Goal: Task Accomplishment & Management: Manage account settings

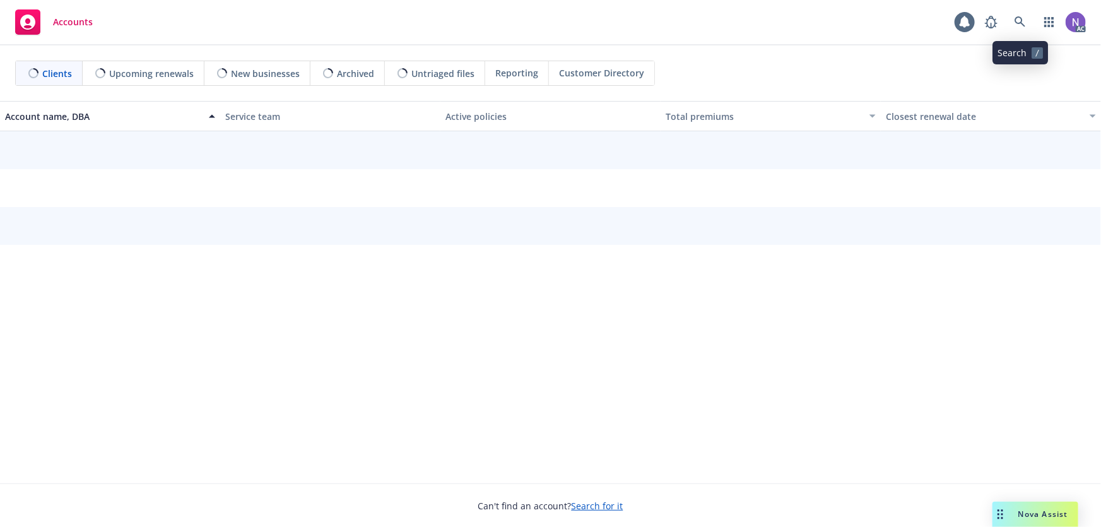
click at [1022, 21] on icon at bounding box center [1019, 21] width 11 height 11
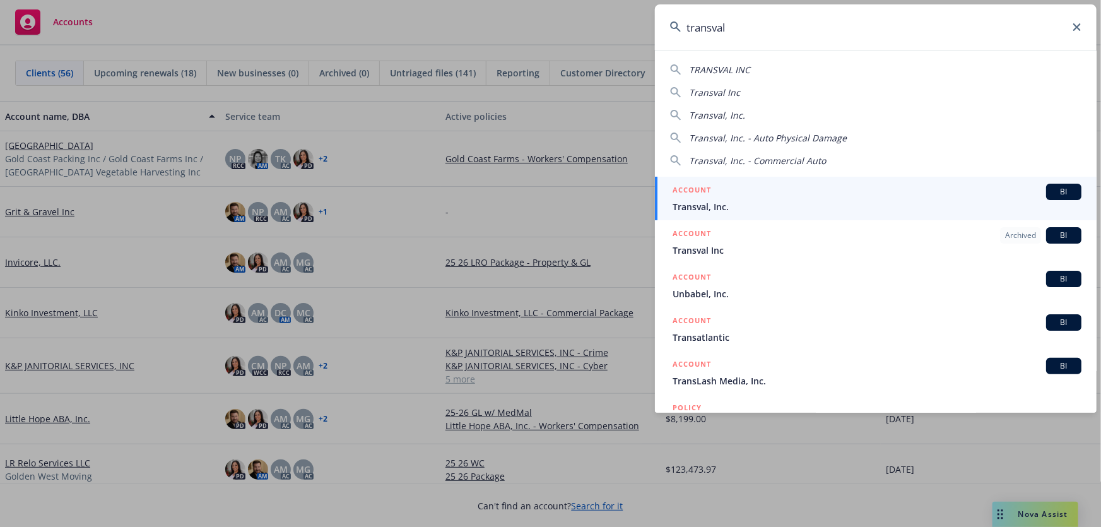
type input "transval"
click at [763, 202] on span "Transval, Inc." at bounding box center [876, 206] width 409 height 13
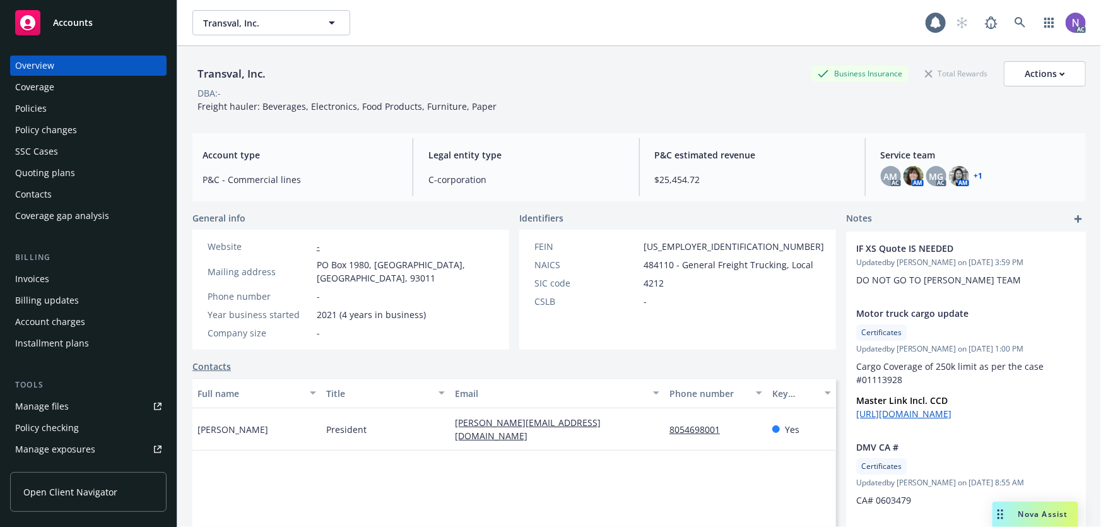
click at [97, 102] on div "Policies" at bounding box center [88, 108] width 146 height 20
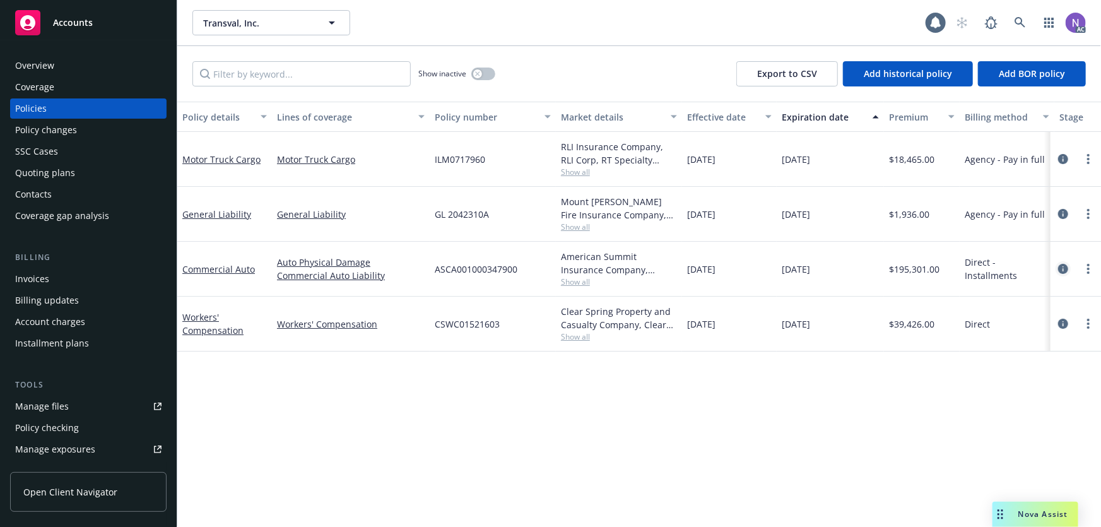
click at [1066, 269] on icon "circleInformation" at bounding box center [1063, 269] width 10 height 10
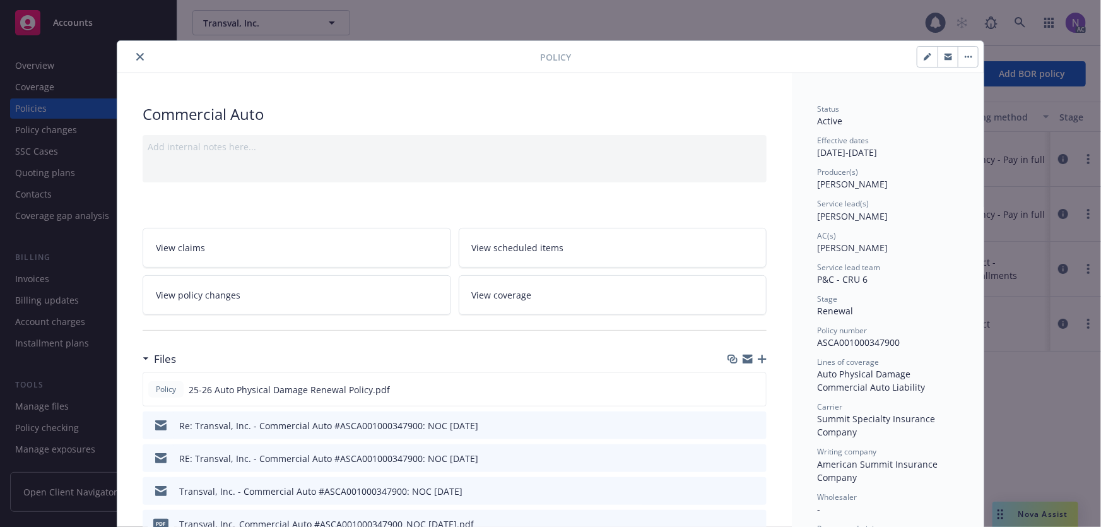
click at [761, 360] on icon "button" at bounding box center [761, 358] width 9 height 9
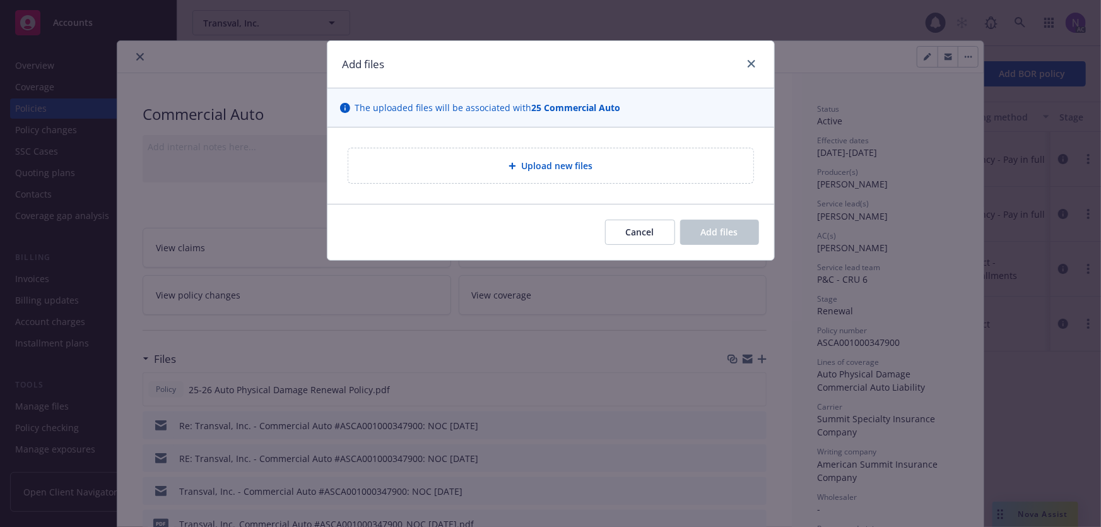
click at [568, 157] on div "Upload new files" at bounding box center [550, 165] width 405 height 35
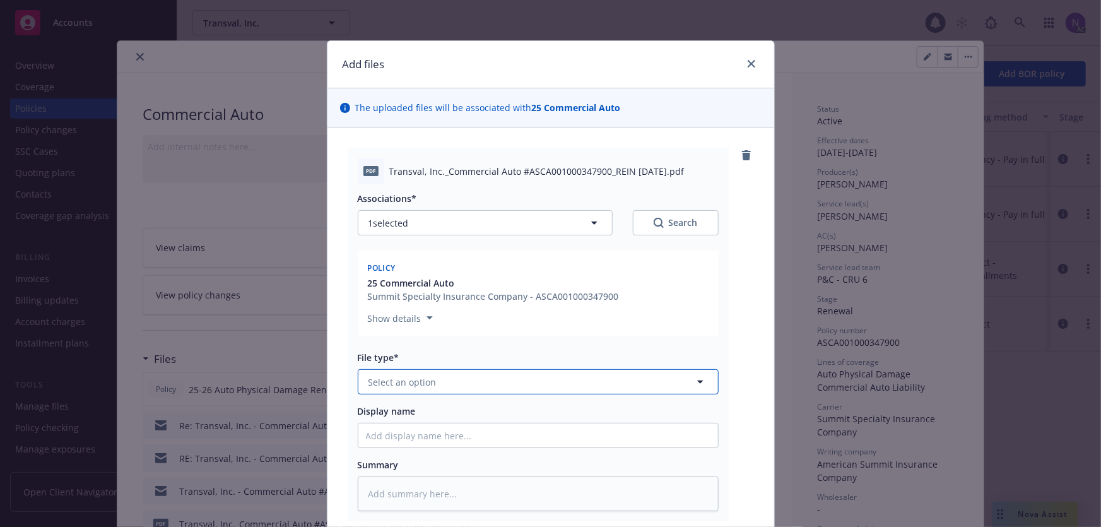
click at [496, 369] on button "Select an option" at bounding box center [538, 381] width 361 height 25
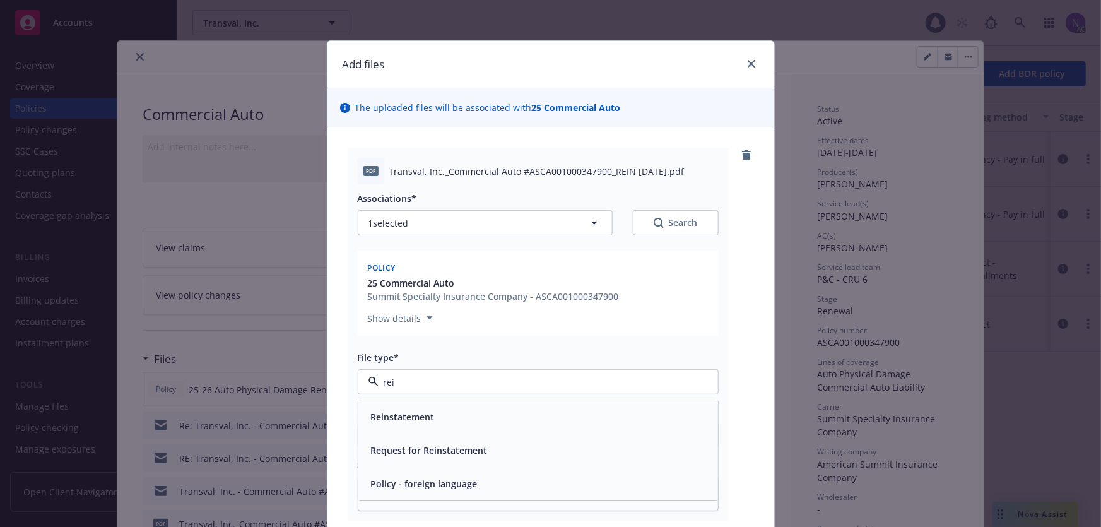
type input "rein"
click at [520, 416] on div "Reinstatement" at bounding box center [538, 417] width 344 height 18
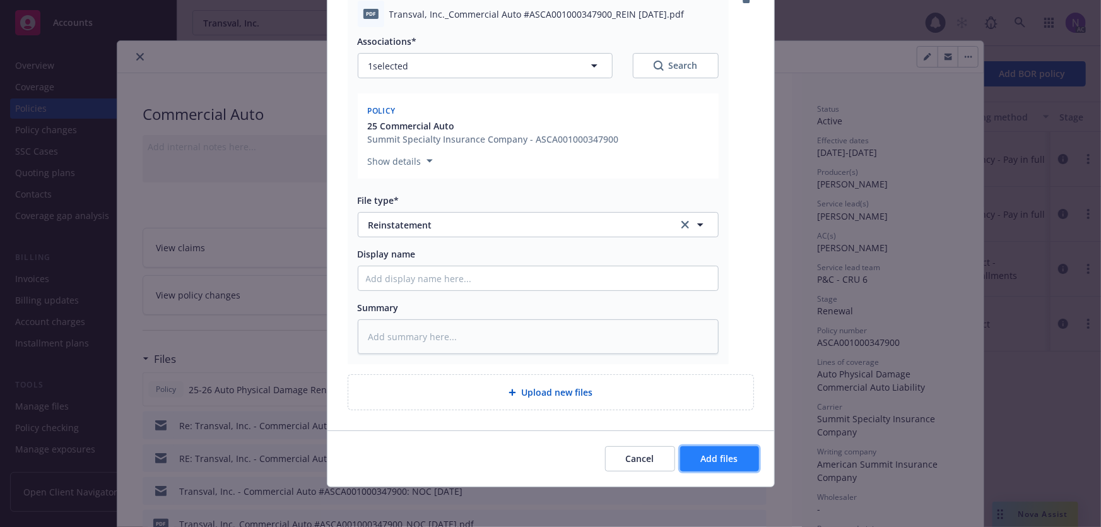
click at [711, 460] on span "Add files" at bounding box center [719, 458] width 37 height 12
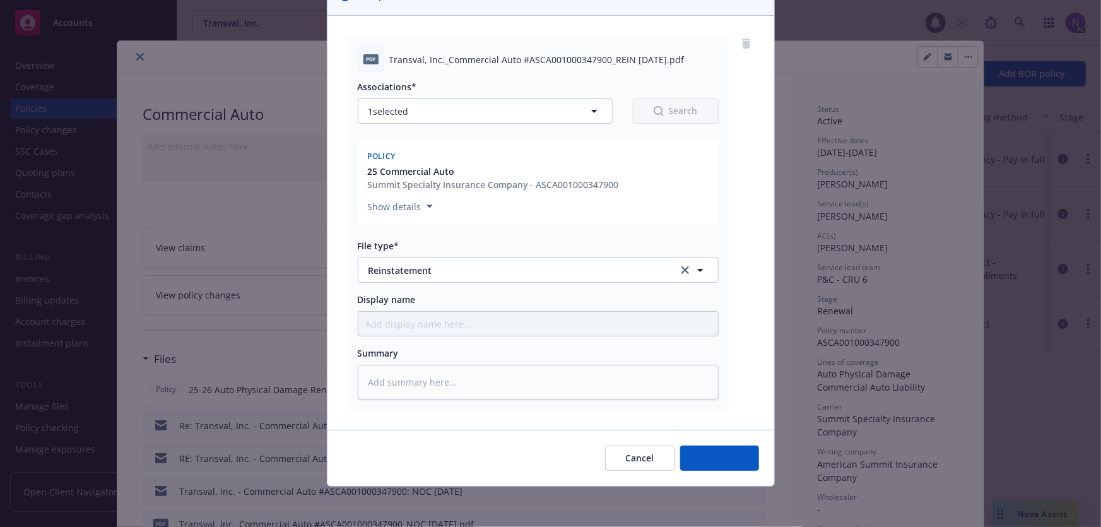
scroll to position [111, 0]
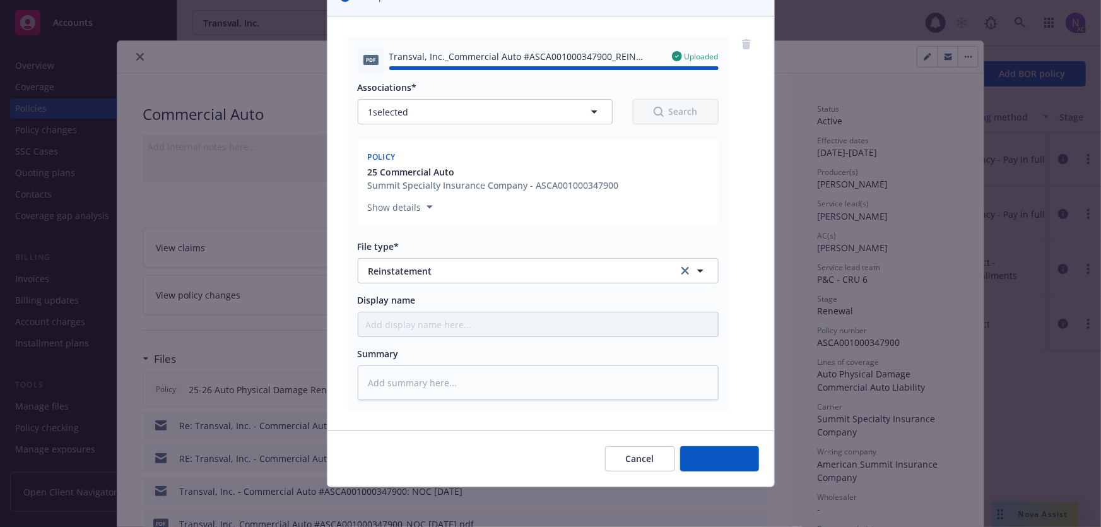
type textarea "x"
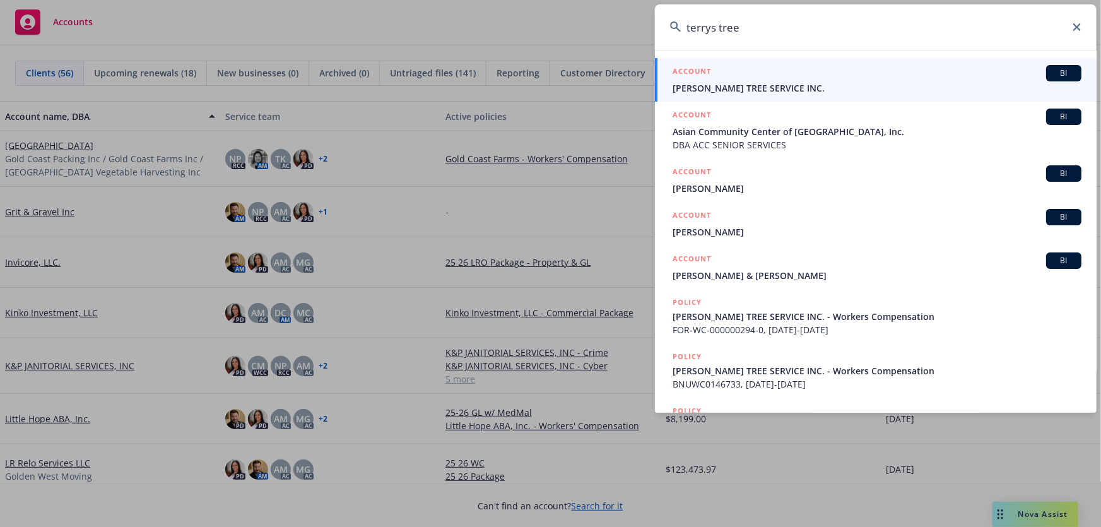
type input "terrys tree"
click at [782, 86] on span "TERRY'S TREE SERVICE INC." at bounding box center [876, 87] width 409 height 13
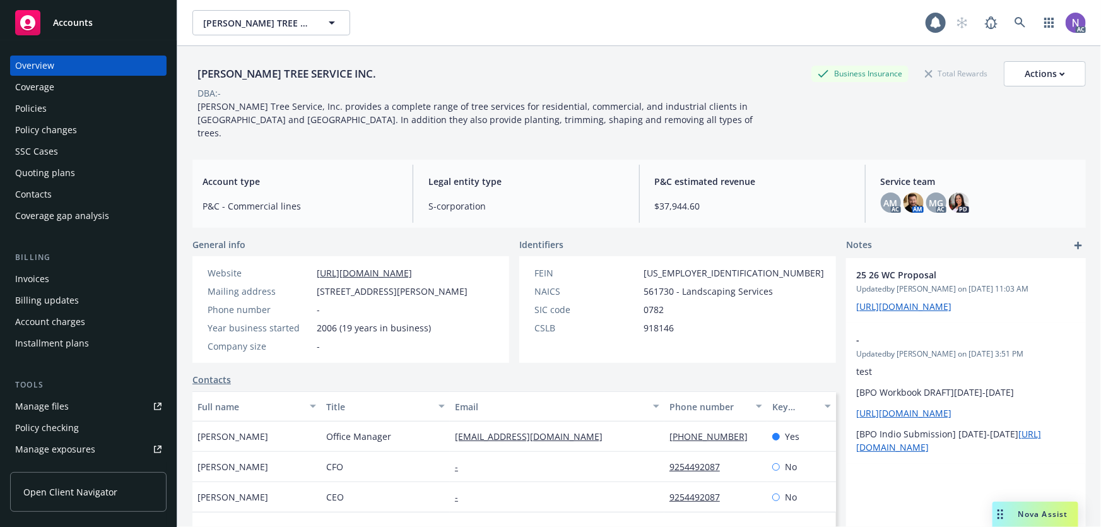
click at [108, 138] on div "Policy changes" at bounding box center [88, 130] width 146 height 20
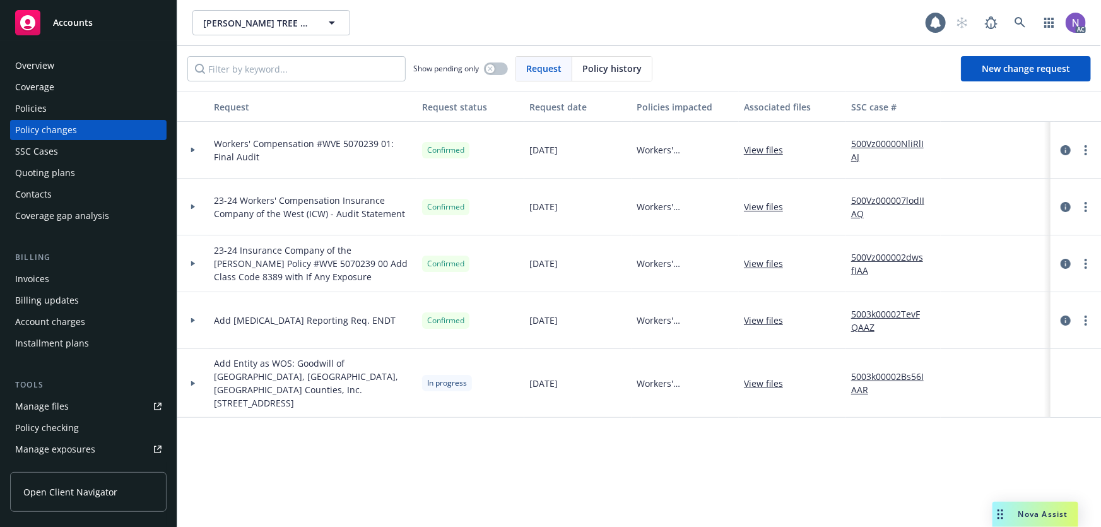
click at [63, 109] on div "Policies" at bounding box center [88, 108] width 146 height 20
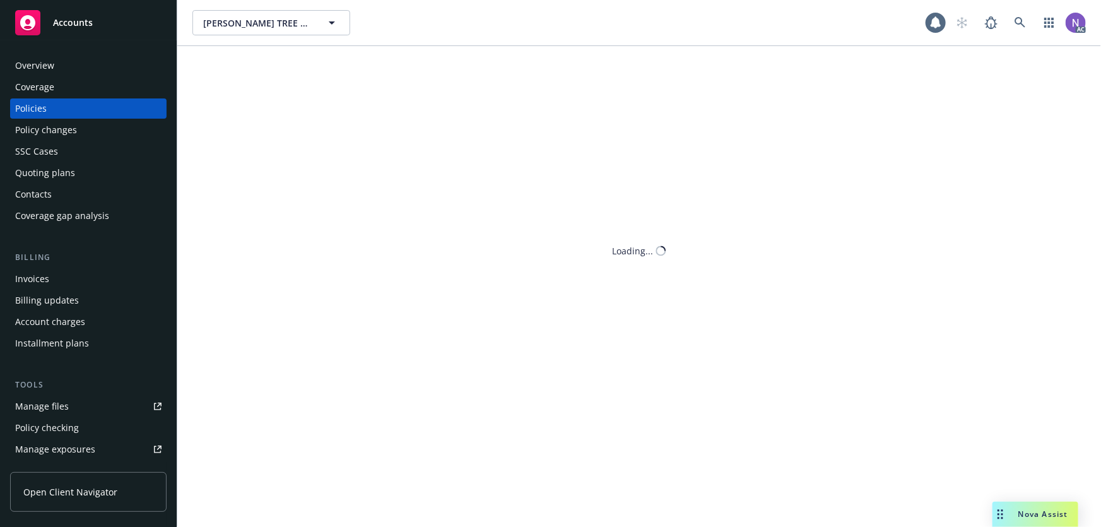
click at [65, 170] on div "Quoting plans" at bounding box center [45, 173] width 60 height 20
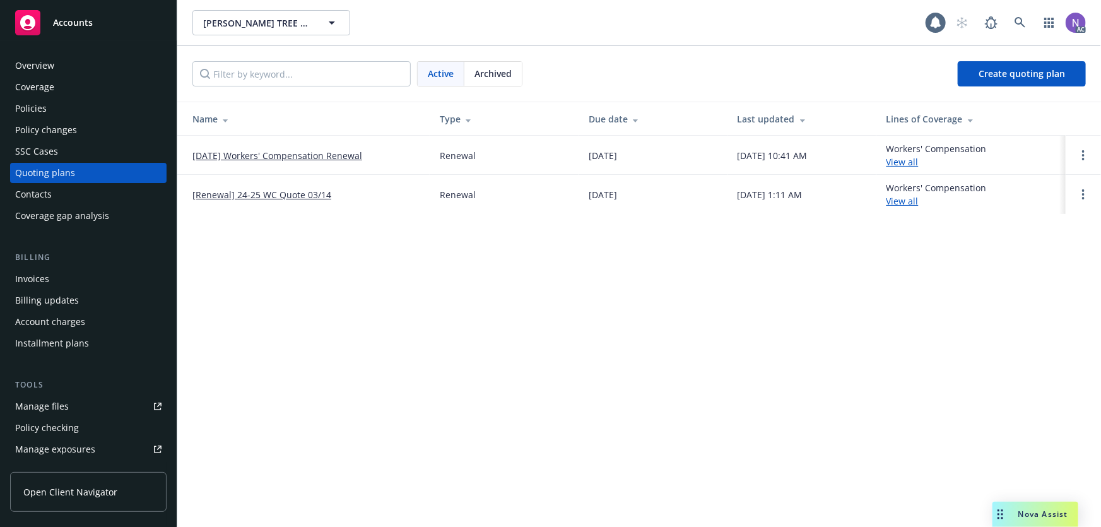
click at [70, 101] on div "Policies" at bounding box center [88, 108] width 146 height 20
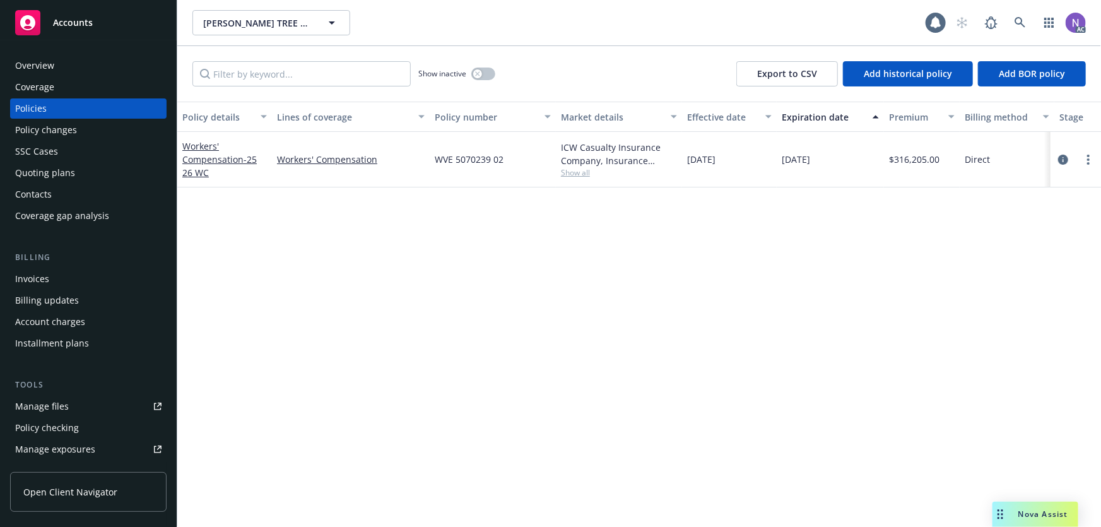
click at [99, 174] on div "Quoting plans" at bounding box center [88, 173] width 146 height 20
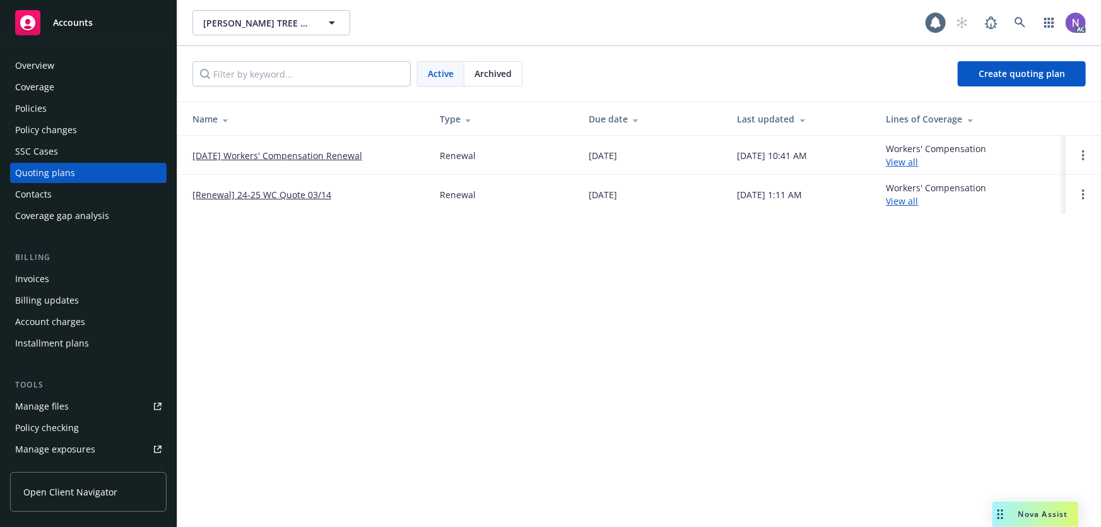
click at [341, 155] on link "03/14/25 Workers' Compensation Renewal" at bounding box center [277, 155] width 170 height 13
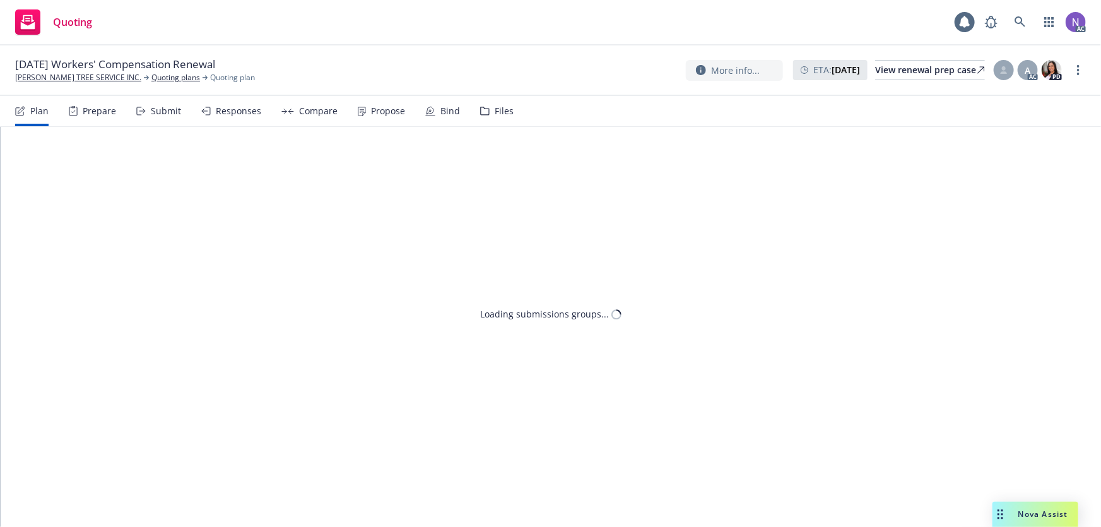
click at [494, 116] on div "Files" at bounding box center [503, 111] width 19 height 10
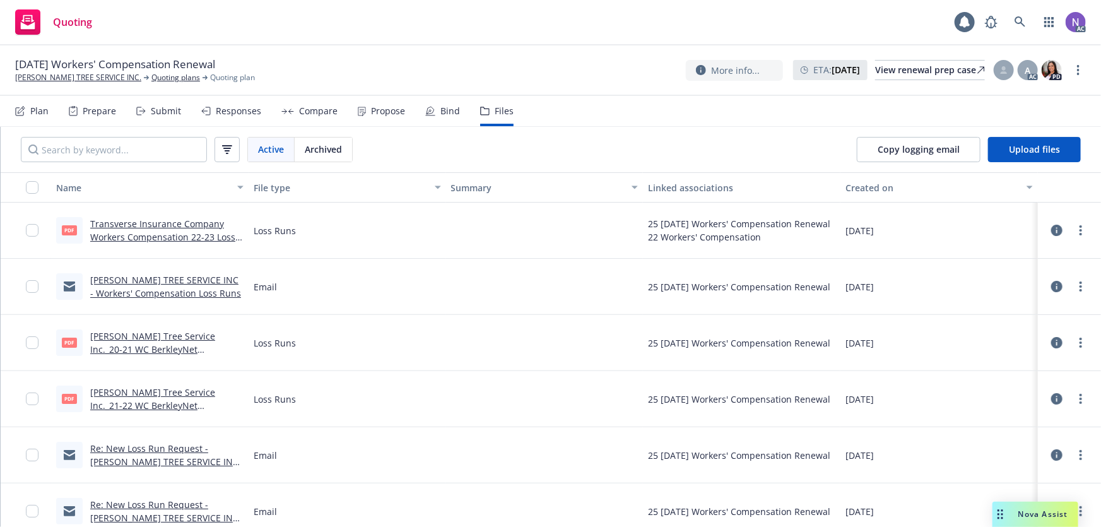
click at [204, 240] on link "Transverse Insurance Company Workers Compensation 22-23 Loss runs - Valued 03-2…" at bounding box center [162, 237] width 145 height 38
click at [151, 77] on link "Quoting plans" at bounding box center [175, 77] width 49 height 11
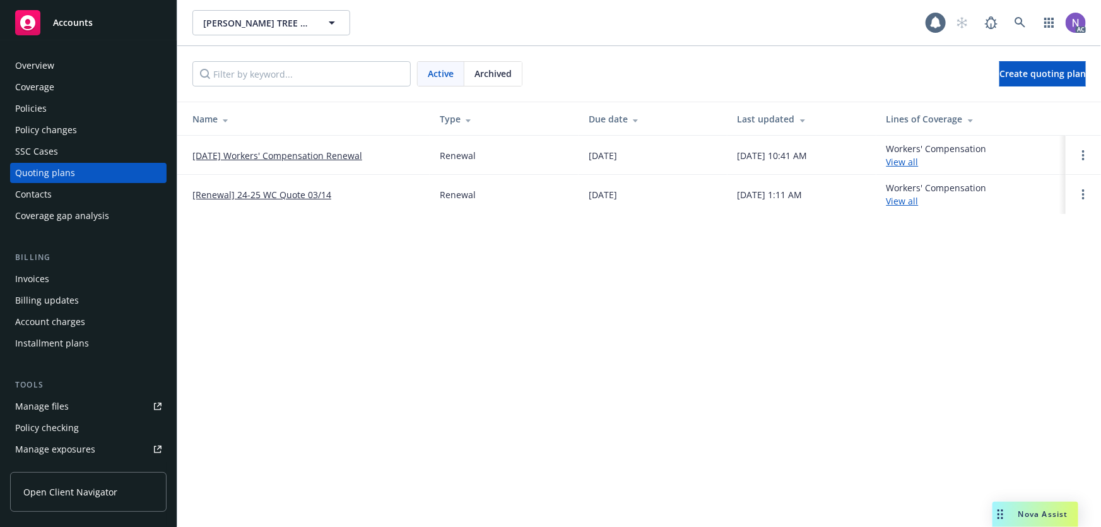
click at [88, 406] on link "Manage files" at bounding box center [88, 406] width 156 height 20
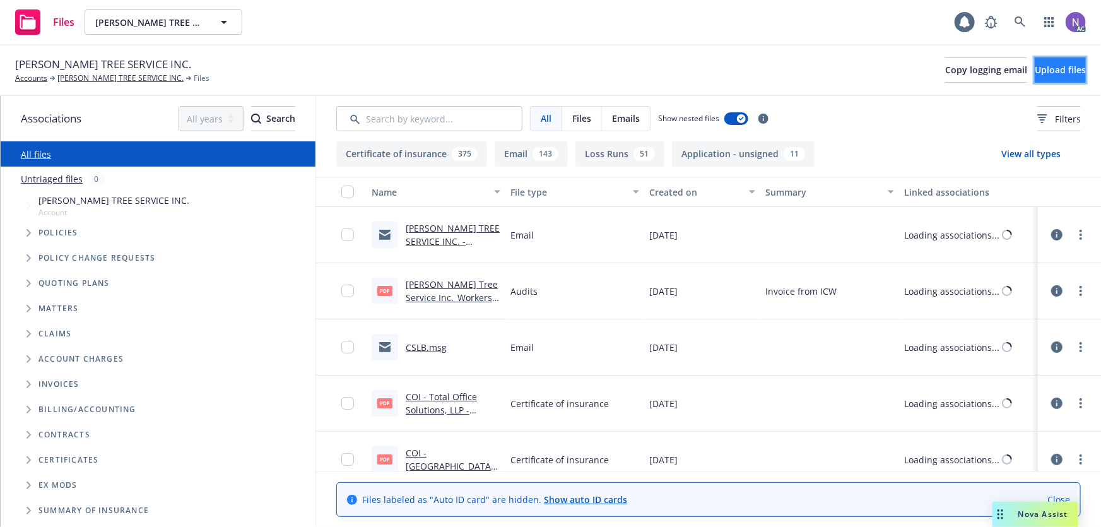
click at [1034, 73] on span "Upload files" at bounding box center [1059, 70] width 51 height 12
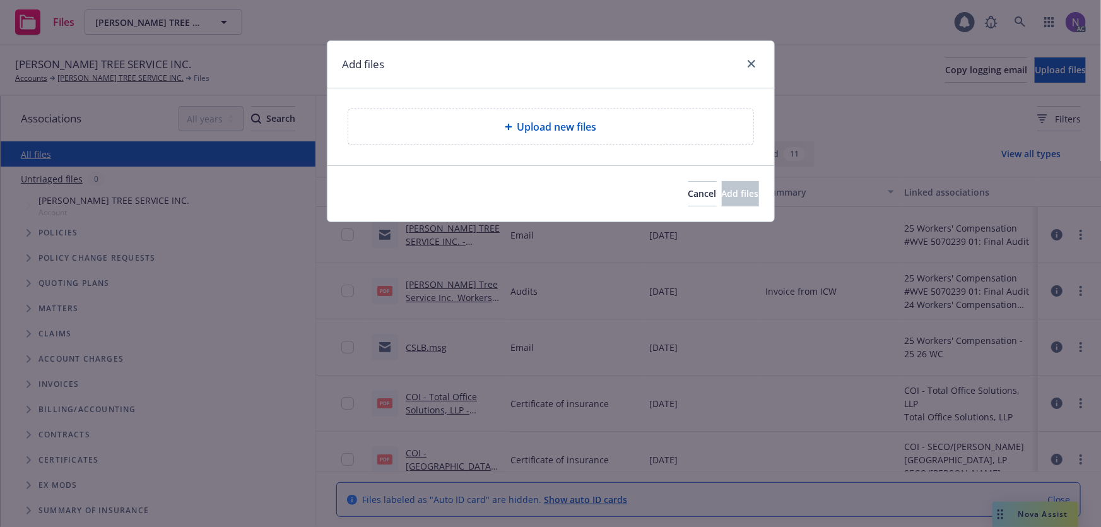
click at [476, 136] on div "Upload new files" at bounding box center [550, 126] width 405 height 35
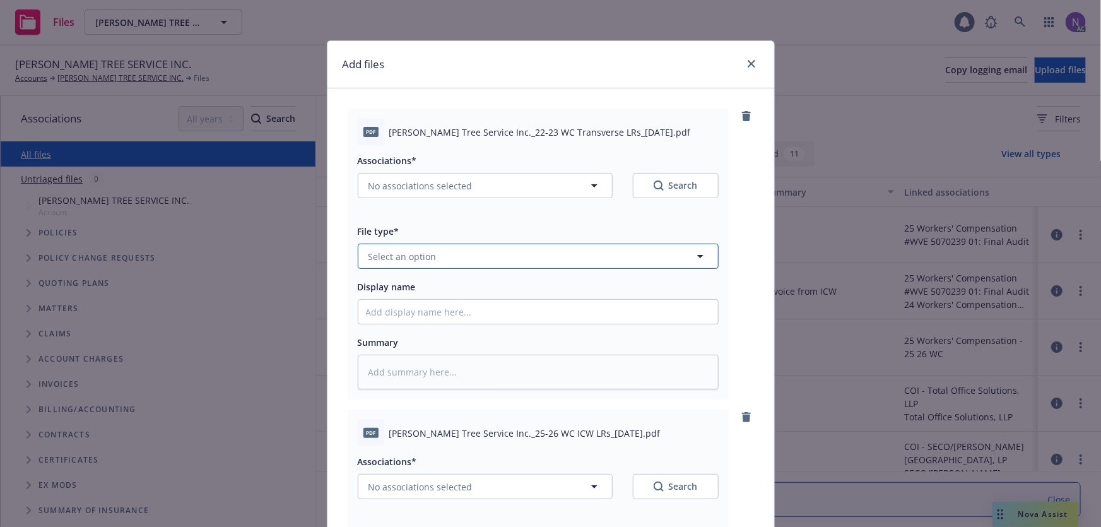
click at [446, 254] on button "Select an option" at bounding box center [538, 255] width 361 height 25
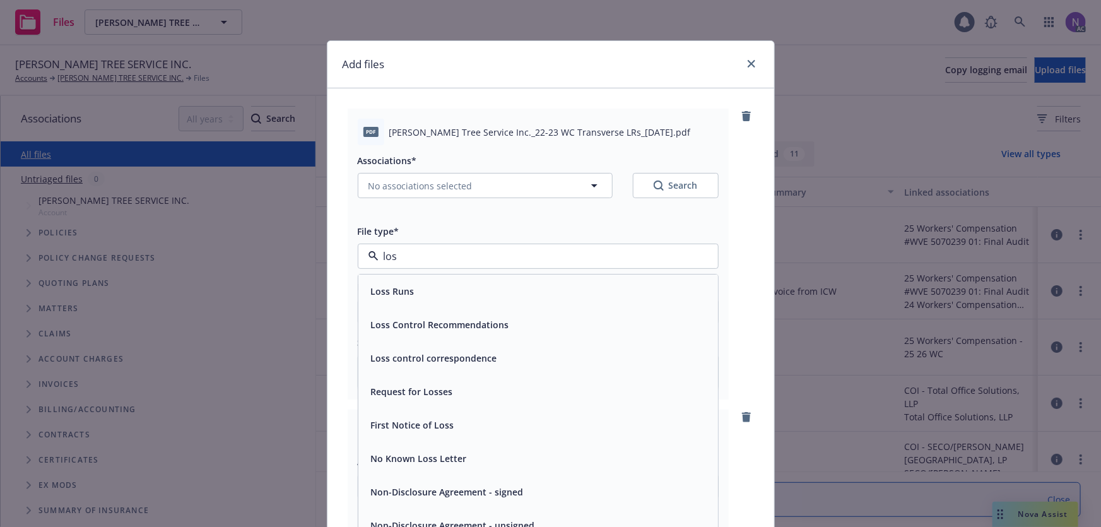
type input "loss"
click at [389, 291] on span "Loss Runs" at bounding box center [393, 291] width 44 height 13
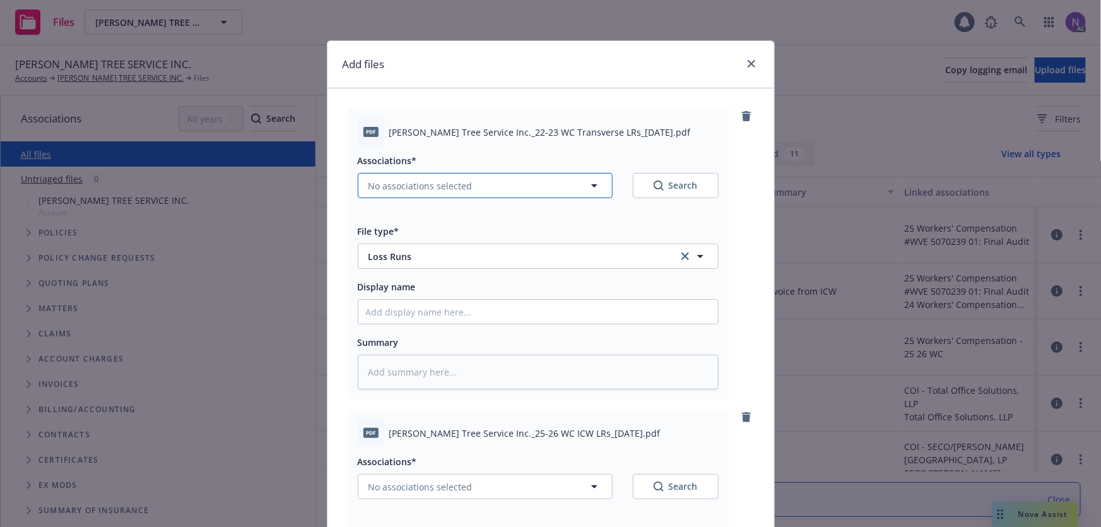
click at [481, 182] on button "No associations selected" at bounding box center [485, 185] width 255 height 25
type textarea "x"
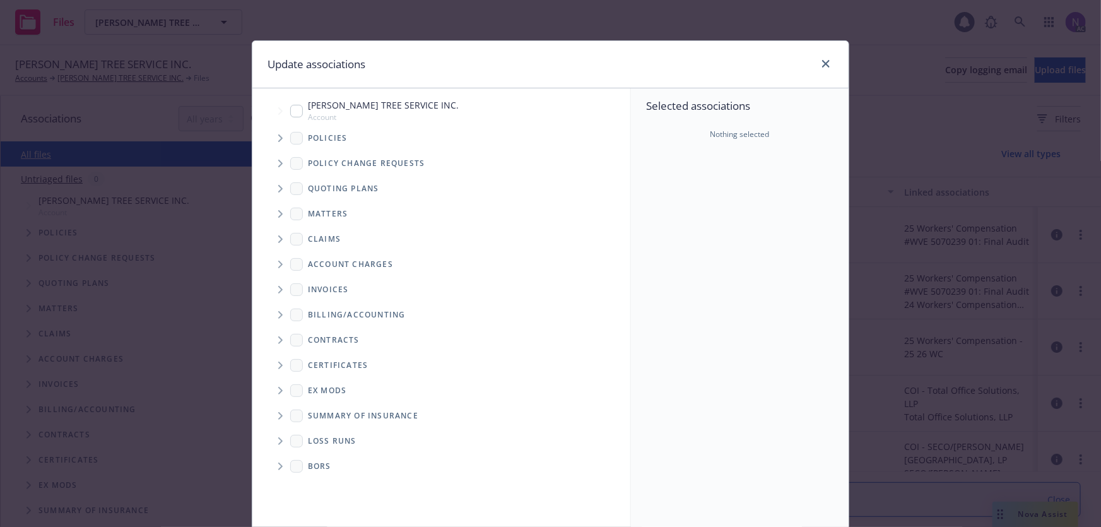
click at [274, 240] on span "Tree Example" at bounding box center [280, 239] width 20 height 20
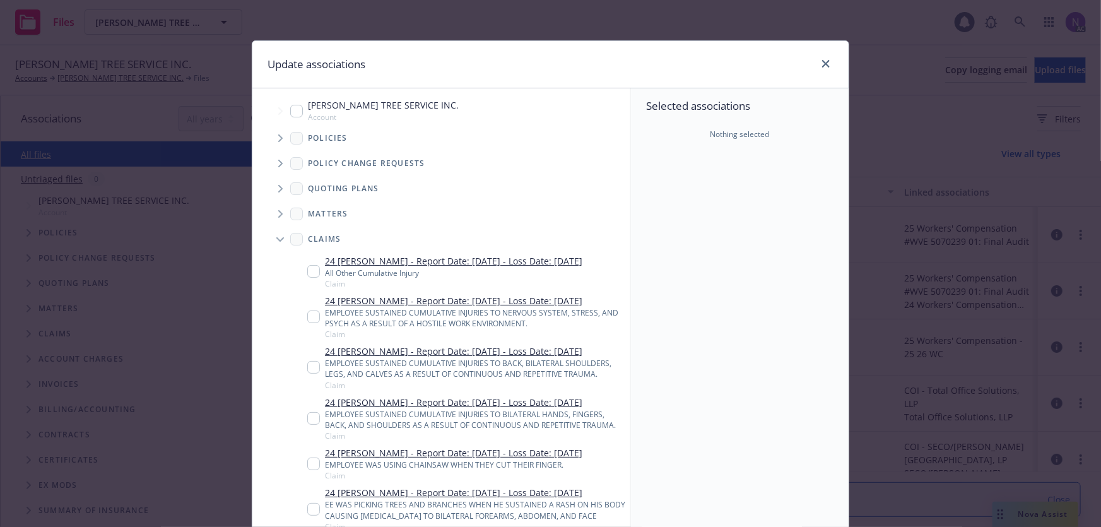
click at [276, 240] on icon "Tree Example" at bounding box center [280, 239] width 8 height 5
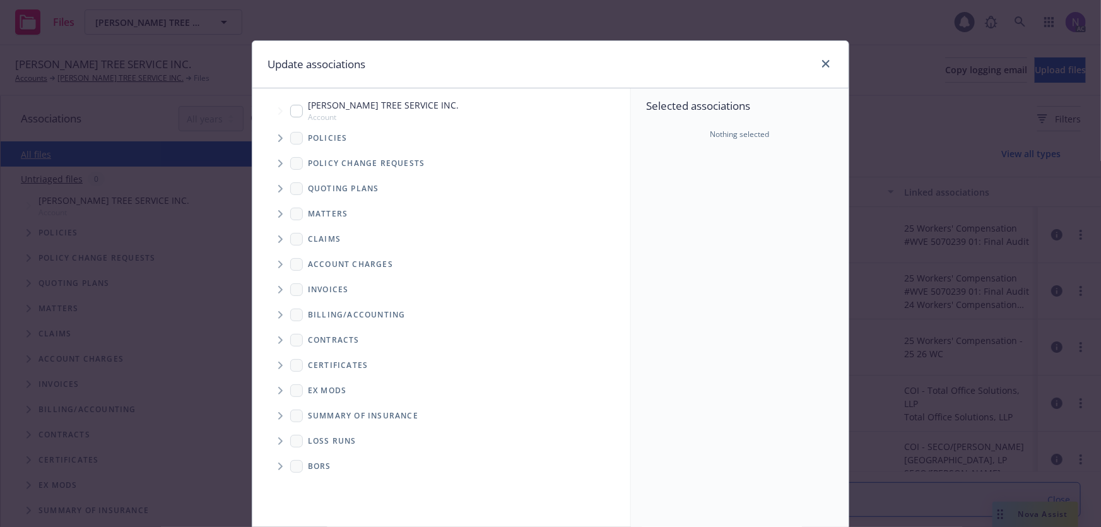
click at [278, 188] on icon "Tree Example" at bounding box center [280, 189] width 5 height 8
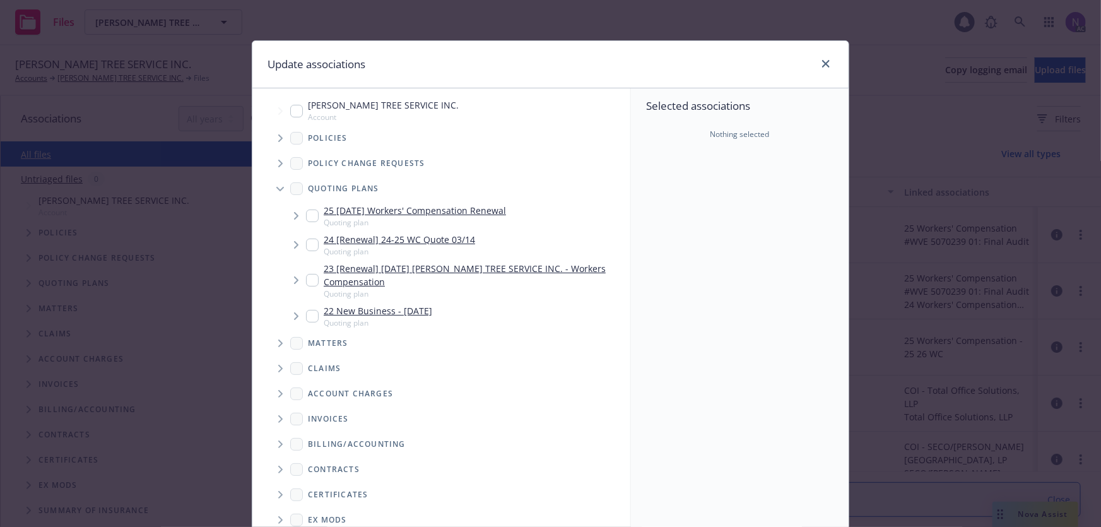
click at [306, 214] on input "Tree Example" at bounding box center [312, 215] width 13 height 13
checkbox input "true"
click at [276, 189] on icon "Tree Example" at bounding box center [280, 189] width 8 height 4
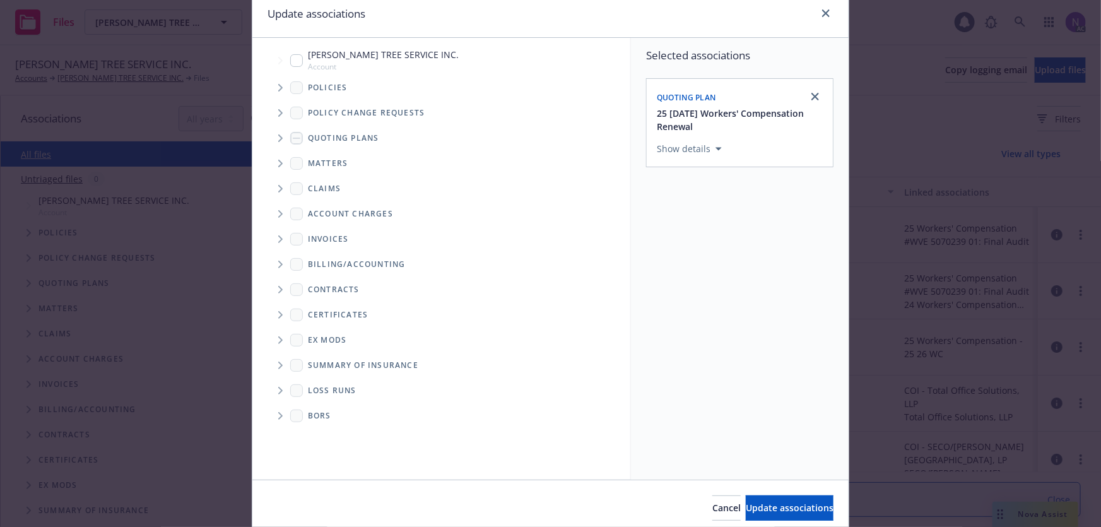
scroll to position [100, 0]
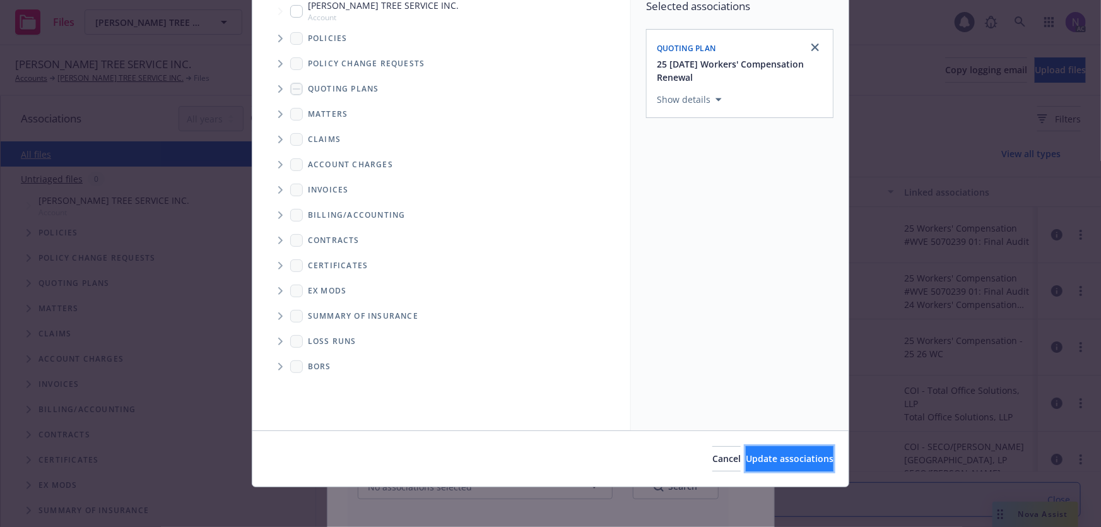
click at [764, 451] on button "Update associations" at bounding box center [790, 458] width 88 height 25
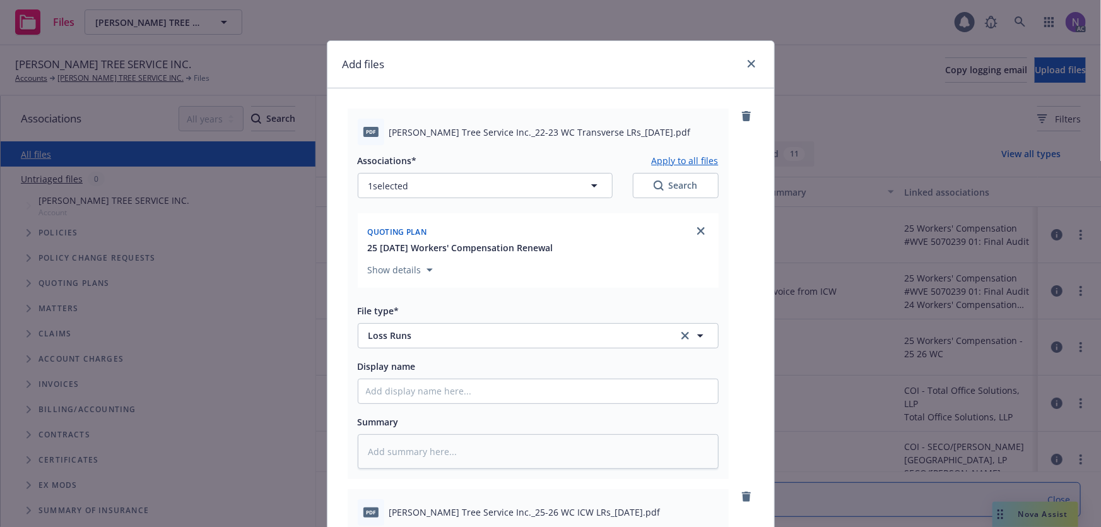
click at [693, 163] on button "Apply to all files" at bounding box center [685, 160] width 67 height 15
type textarea "x"
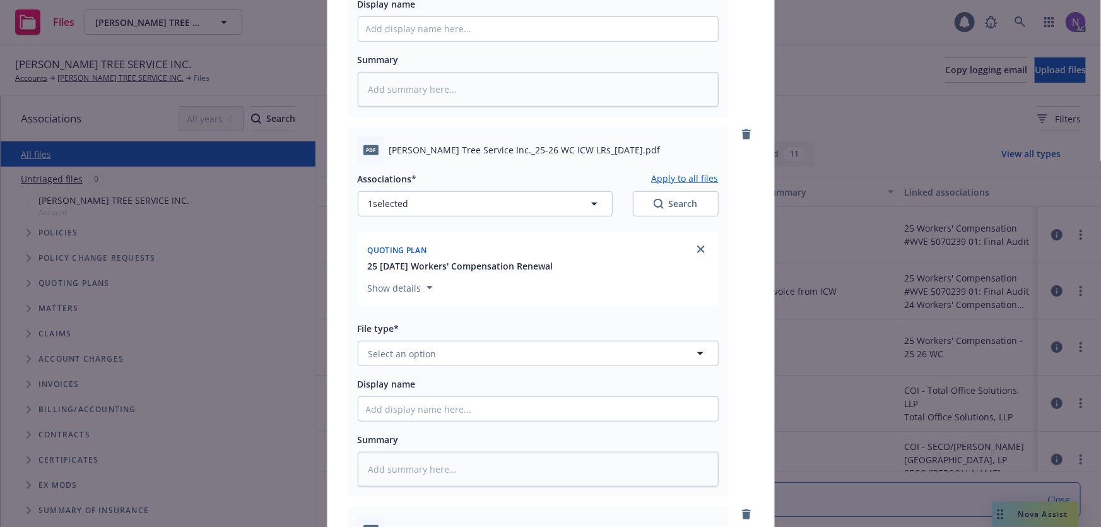
scroll to position [401, 0]
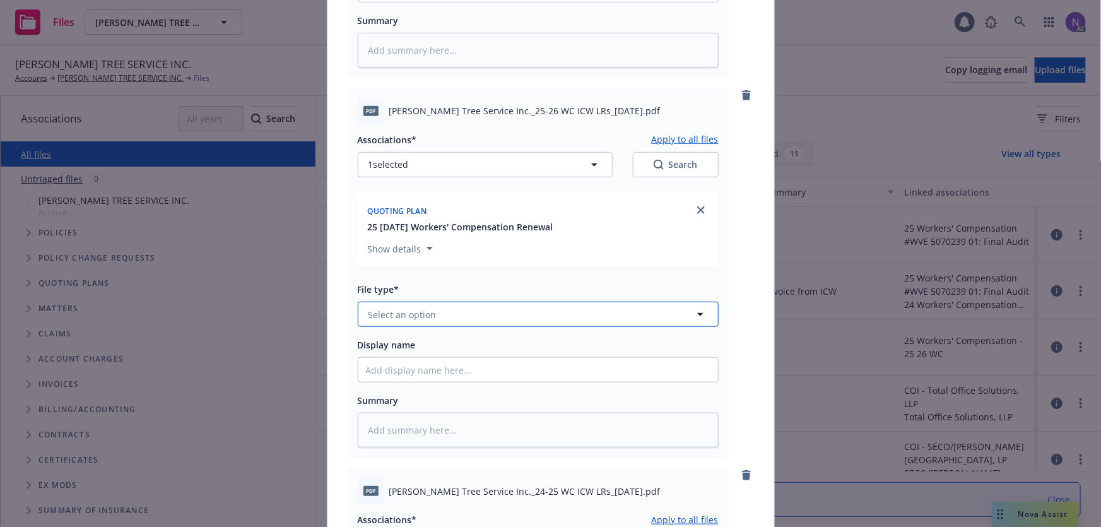
click at [448, 310] on button "Select an option" at bounding box center [538, 313] width 361 height 25
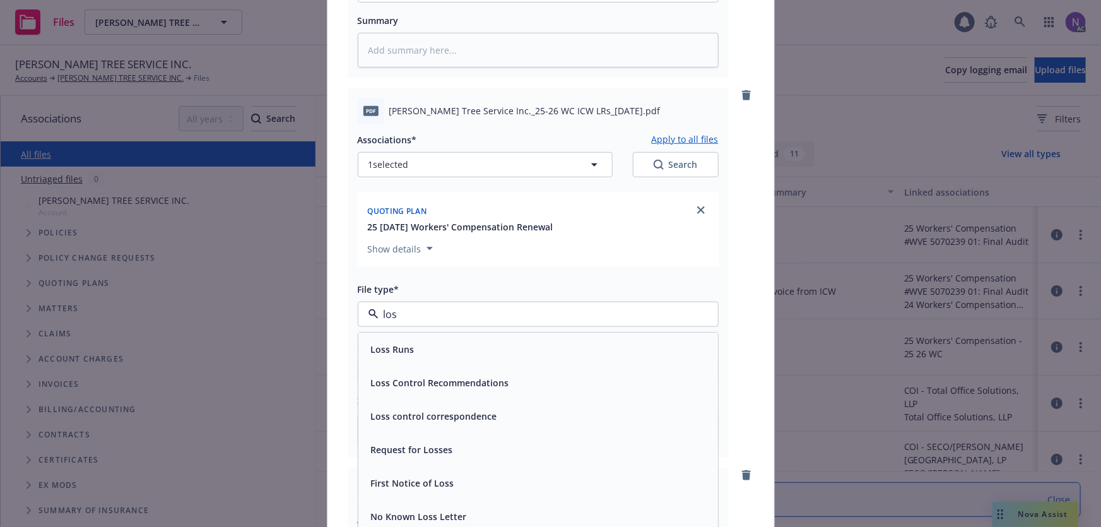
type input "loss"
click at [391, 350] on span "Loss Runs" at bounding box center [393, 348] width 44 height 13
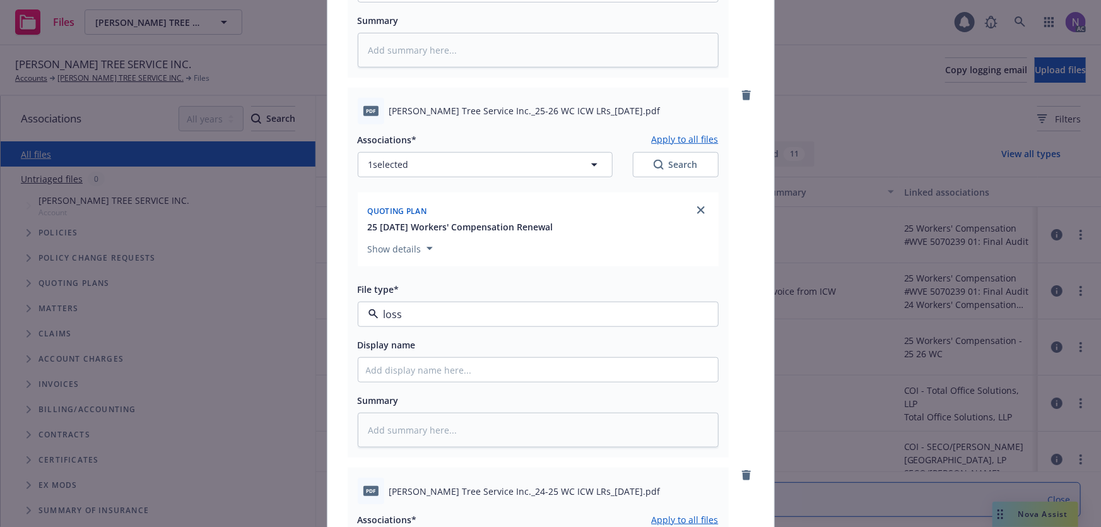
type textarea "x"
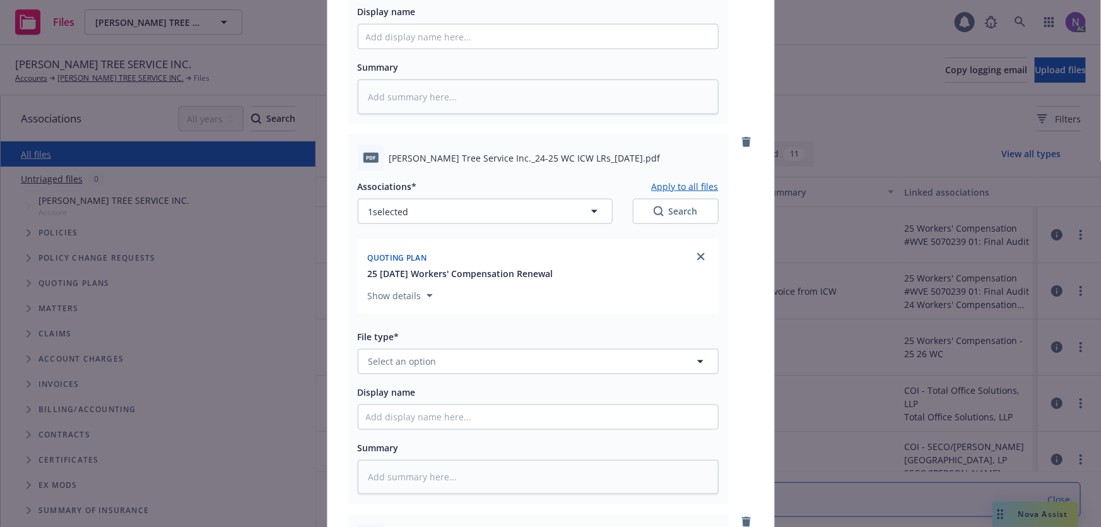
scroll to position [860, 0]
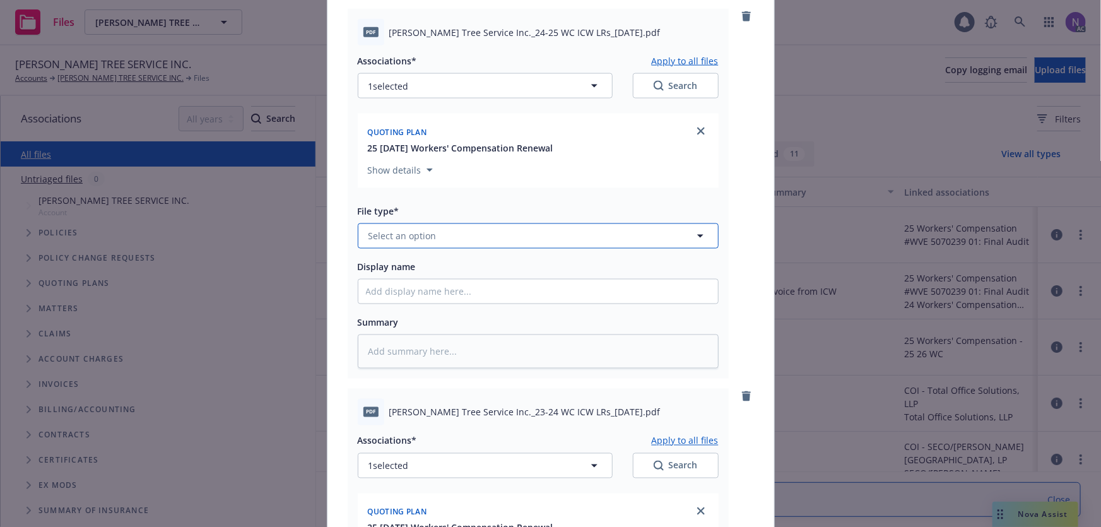
click at [431, 234] on button "Select an option" at bounding box center [538, 235] width 361 height 25
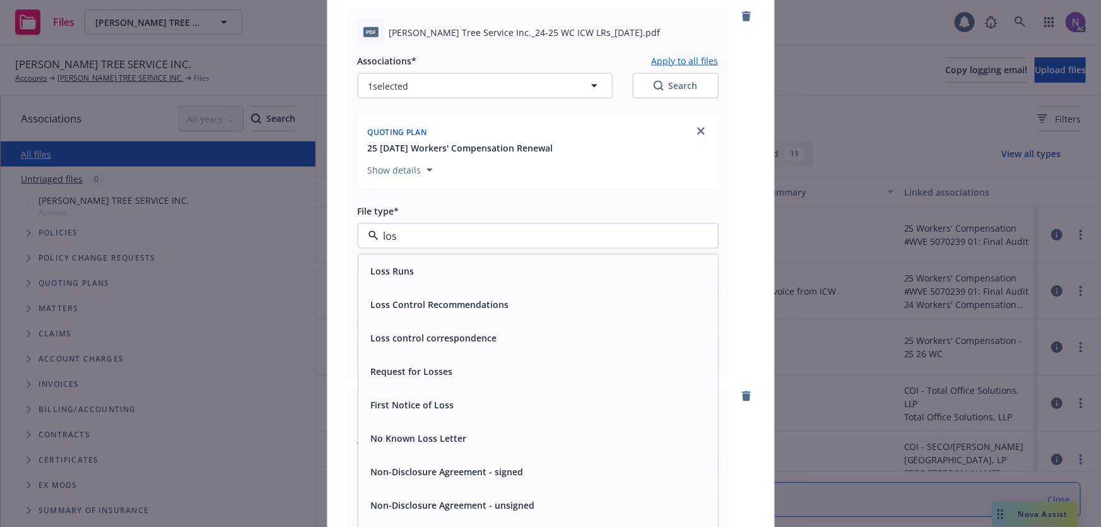
type input "loss"
click at [399, 275] on span "Loss Runs" at bounding box center [393, 270] width 44 height 13
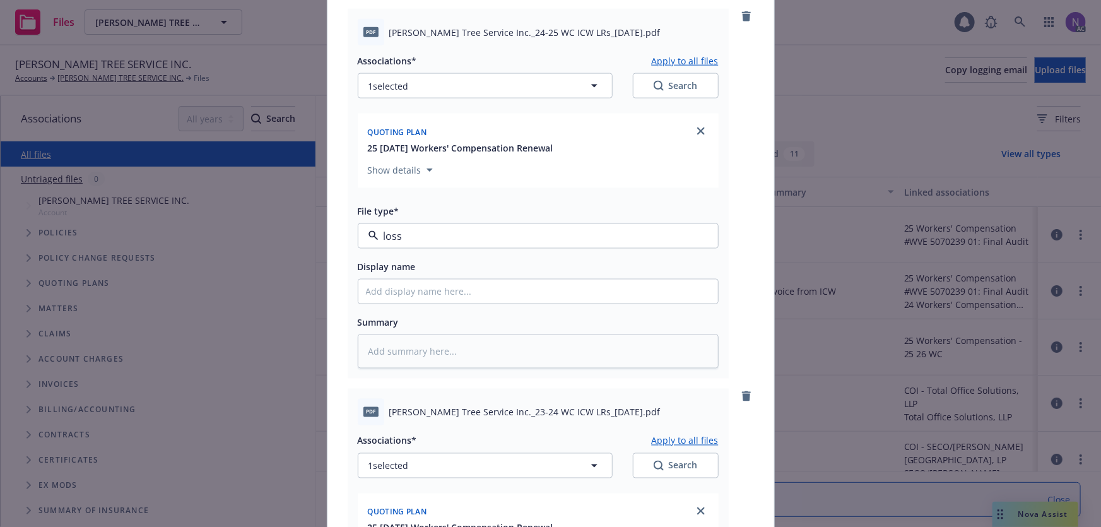
type textarea "x"
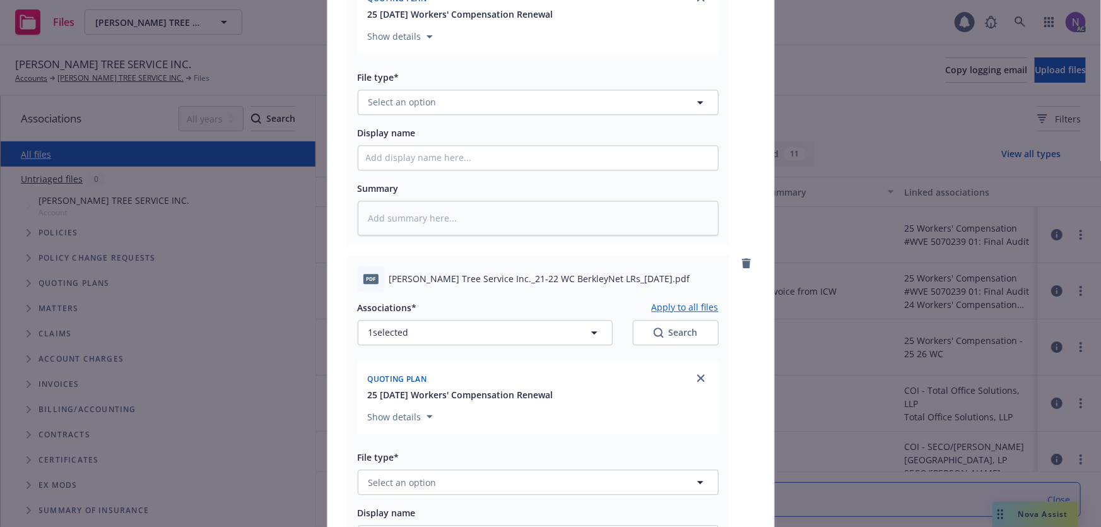
scroll to position [1376, 0]
click at [440, 105] on button "Select an option" at bounding box center [538, 99] width 361 height 25
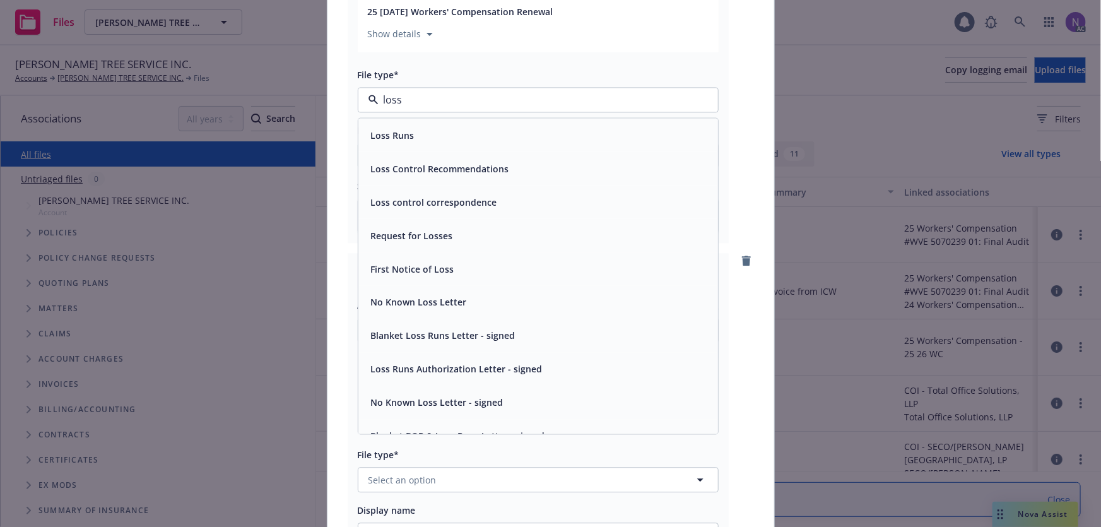
type input "loss"
click at [435, 117] on div "Associations* Apply to all files 1 selected Search Quoting plan 25 [DATE] Worke…" at bounding box center [538, 70] width 361 height 323
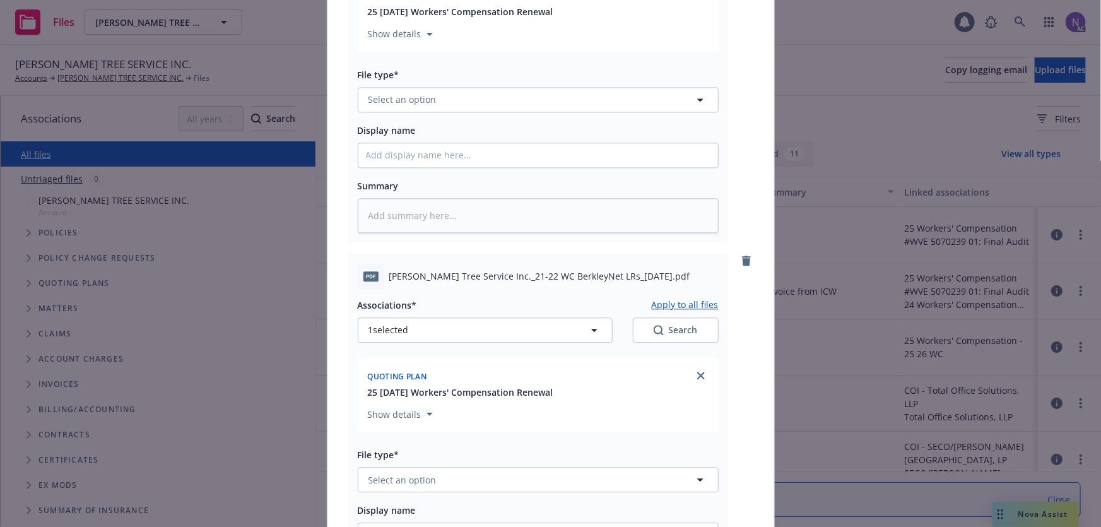
click at [431, 127] on div "Loss Runs" at bounding box center [538, 131] width 344 height 18
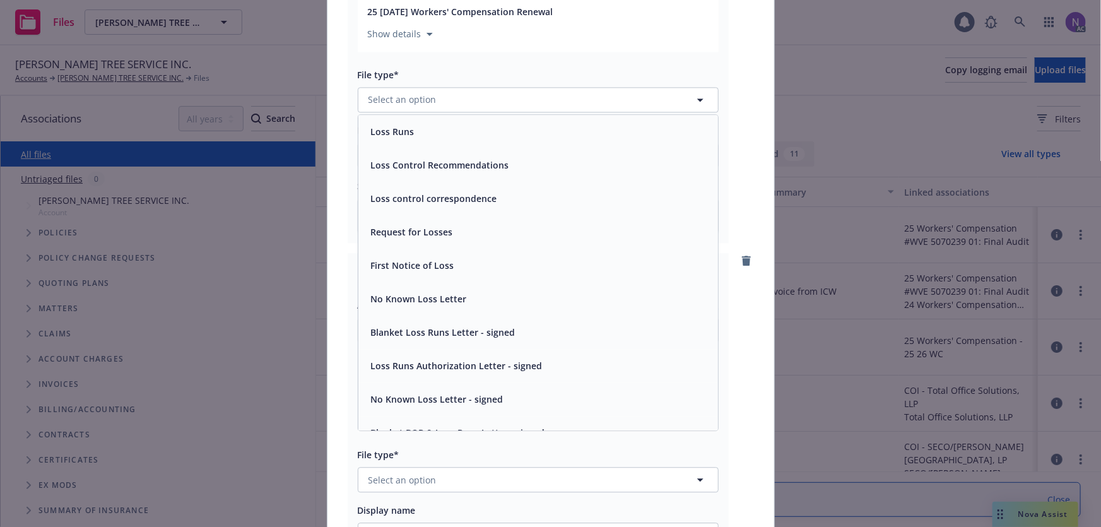
type textarea "x"
type input "Loss Runs"
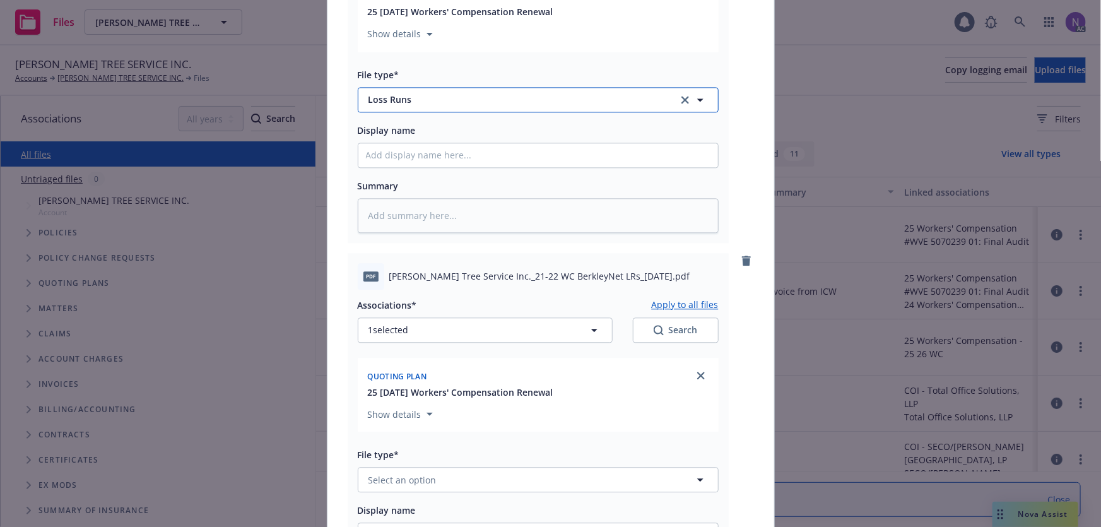
click at [442, 103] on span "Loss Runs" at bounding box center [514, 99] width 292 height 13
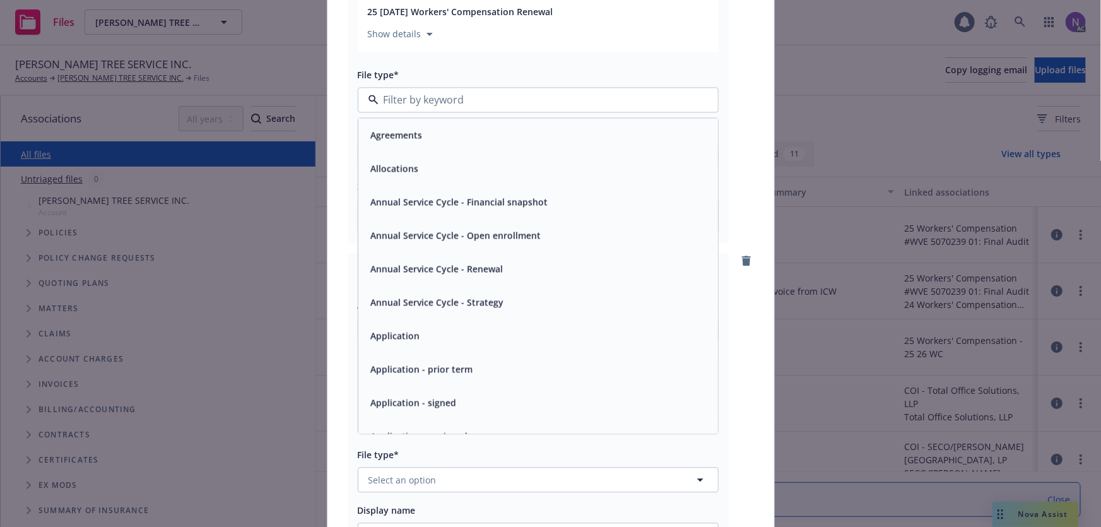
click at [442, 103] on input at bounding box center [535, 99] width 314 height 15
click at [586, 43] on div "Show details" at bounding box center [538, 31] width 346 height 26
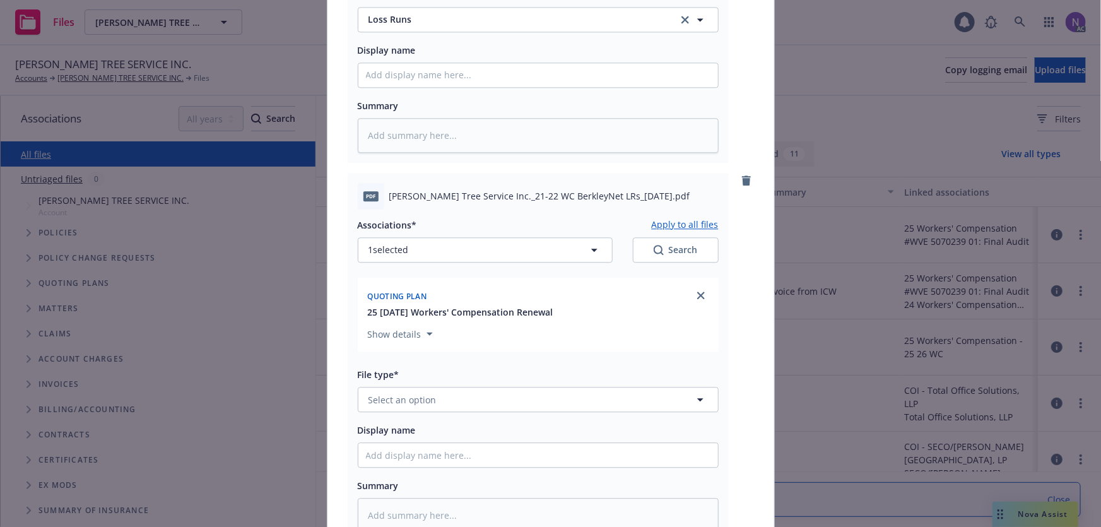
scroll to position [1605, 0]
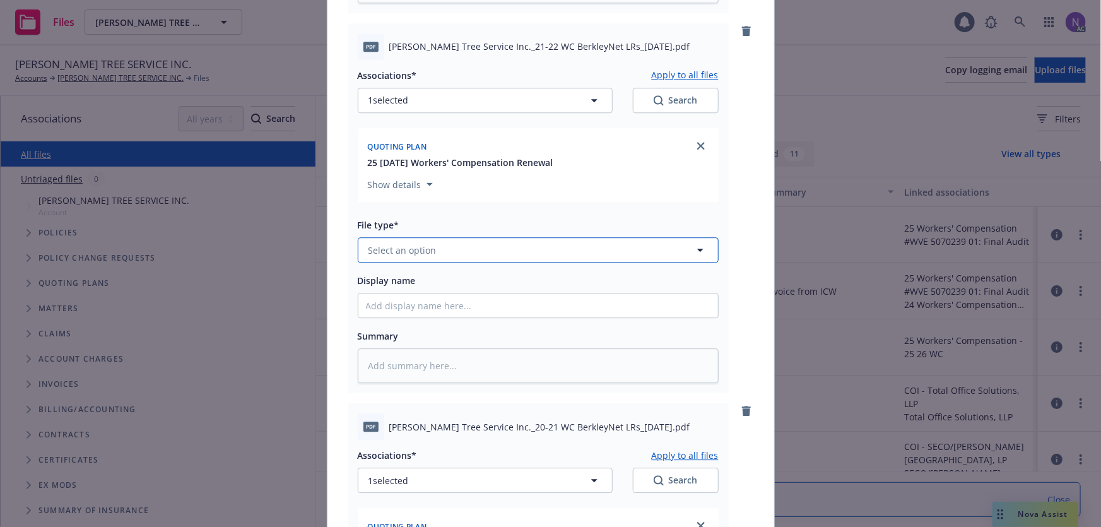
click at [435, 243] on button "Select an option" at bounding box center [538, 249] width 361 height 25
type input "loss"
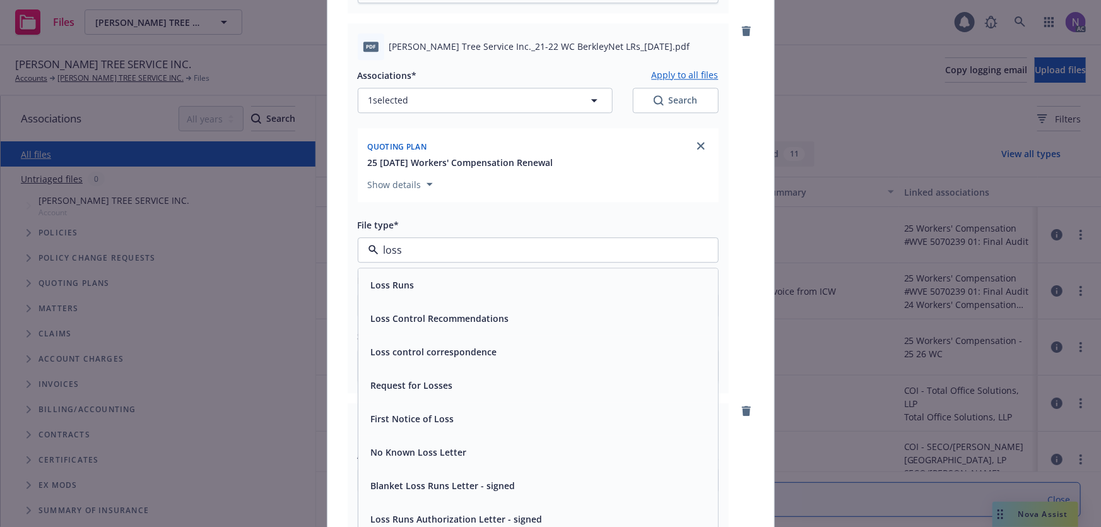
click at [413, 279] on div "Loss Runs" at bounding box center [538, 285] width 344 height 18
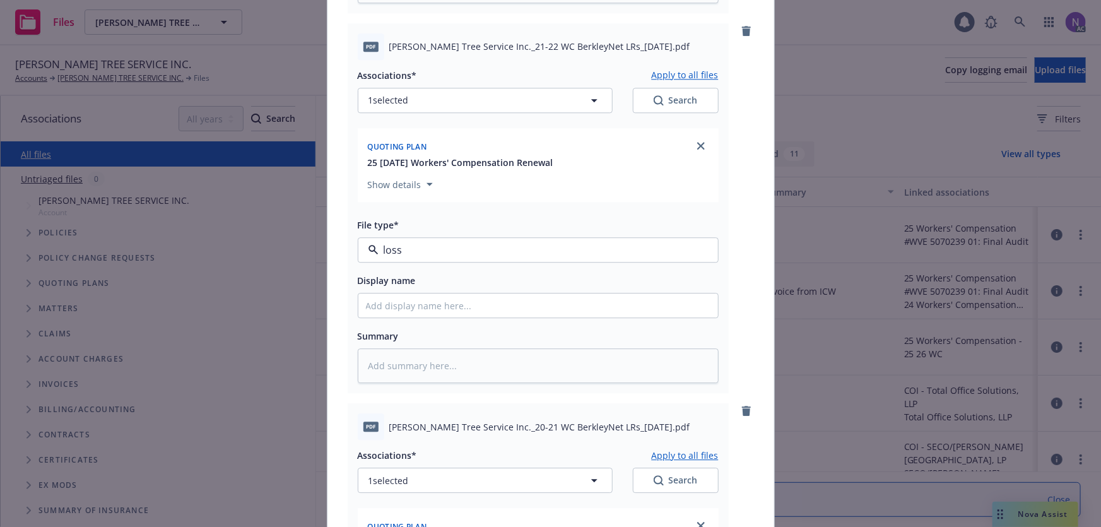
type textarea "x"
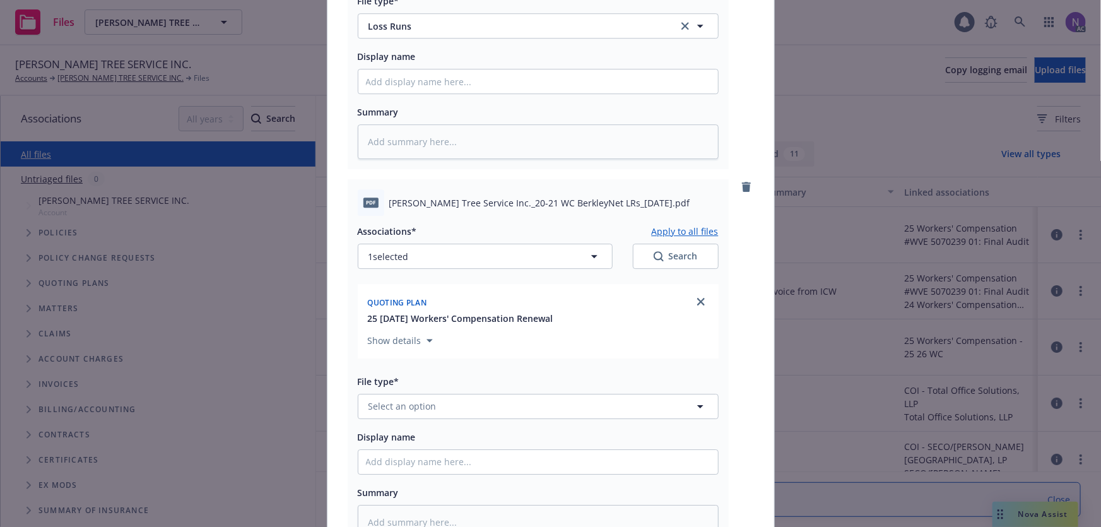
scroll to position [1835, 0]
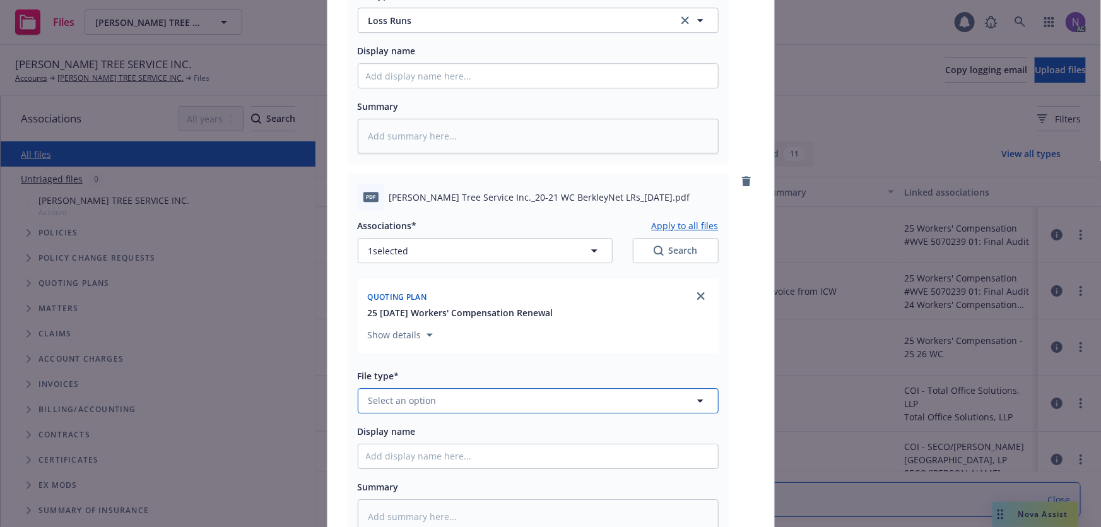
click at [441, 406] on button "Select an option" at bounding box center [538, 400] width 361 height 25
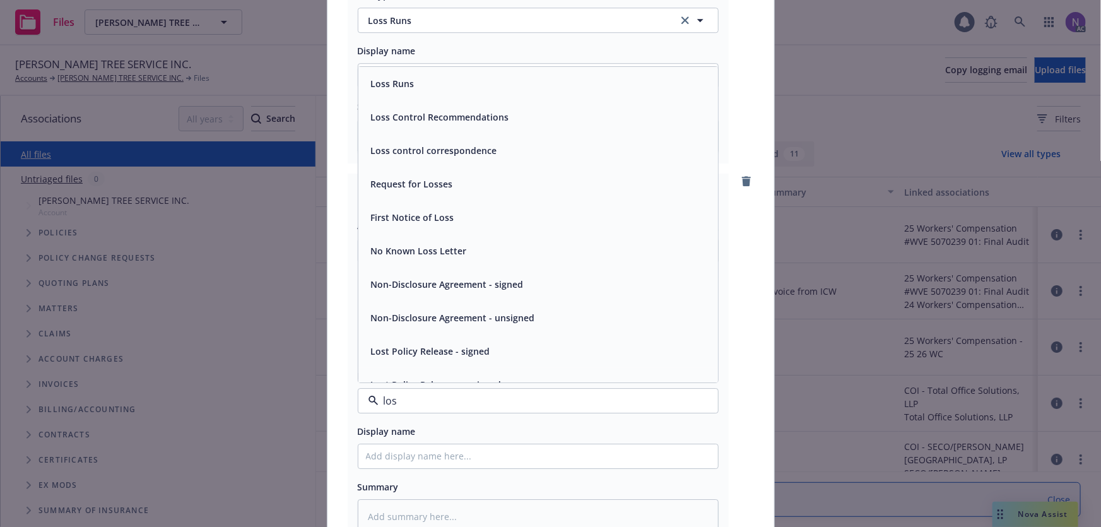
type input "loss"
click at [417, 79] on div "Loss Runs" at bounding box center [538, 83] width 344 height 18
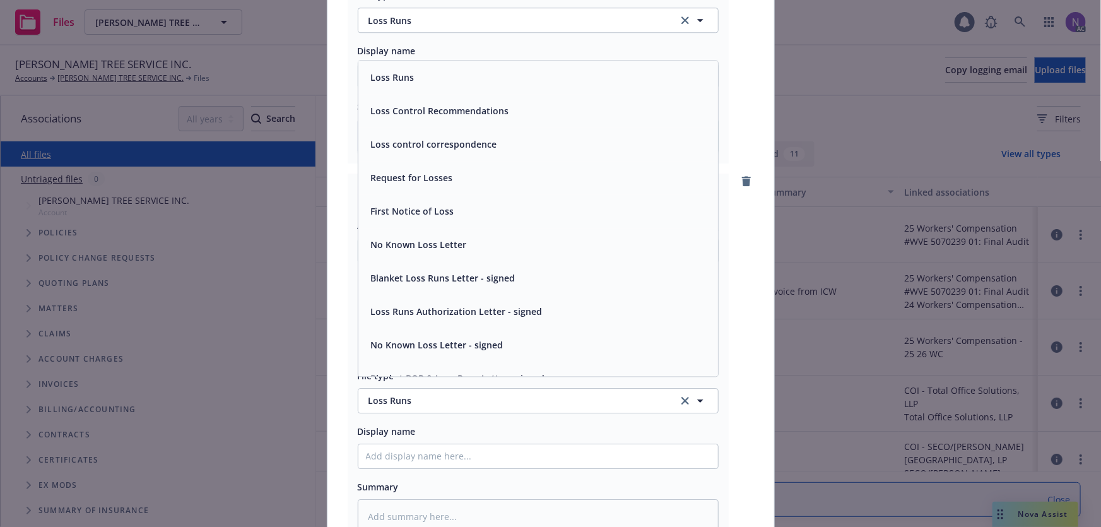
scroll to position [0, 0]
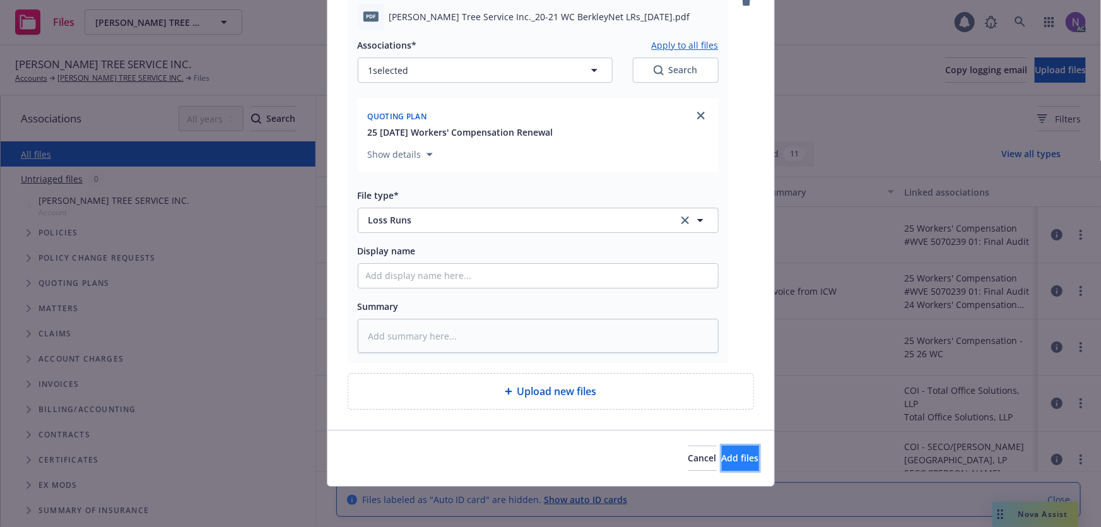
click at [722, 466] on button "Add files" at bounding box center [740, 457] width 37 height 25
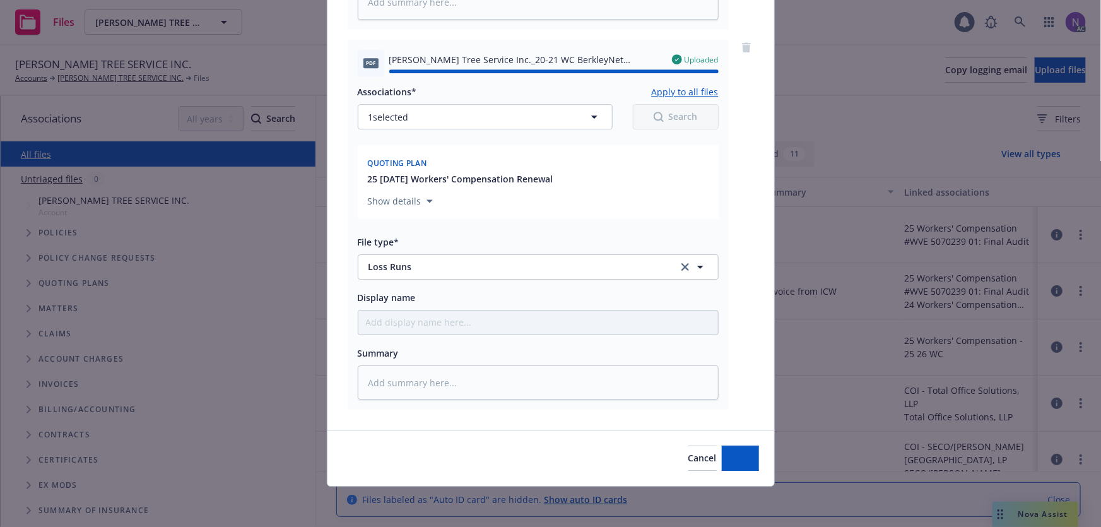
type textarea "x"
